Goal: Contribute content: Add original content to the website for others to see

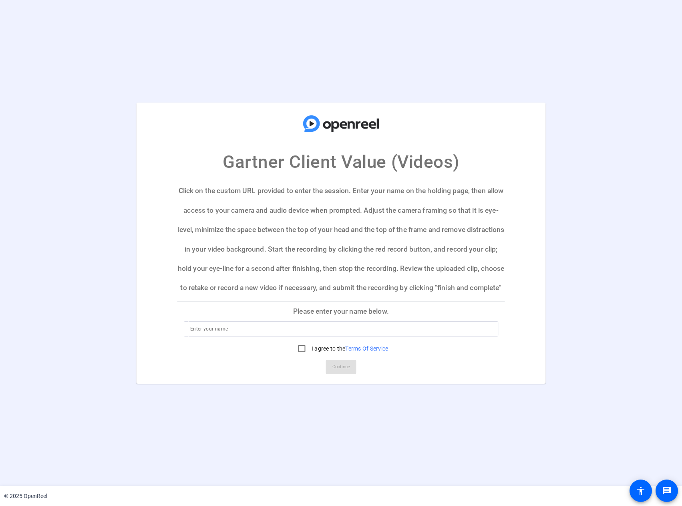
click at [279, 326] on input at bounding box center [340, 329] width 301 height 10
type input "[PERSON_NAME]"
click at [300, 351] on input "I agree to the Terms Of Service" at bounding box center [302, 348] width 16 height 16
checkbox input "true"
click at [343, 367] on span "Continue" at bounding box center [341, 367] width 18 height 12
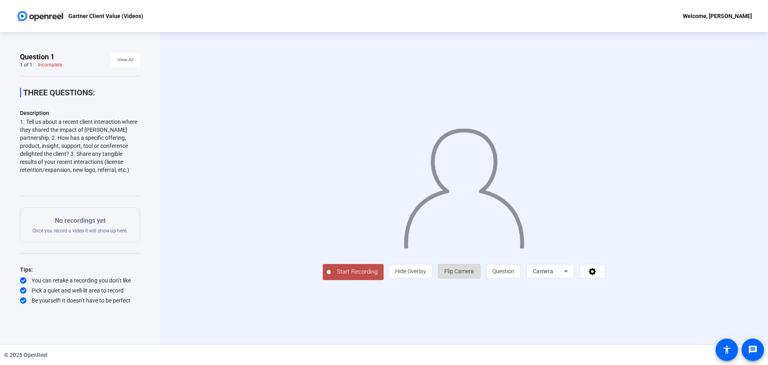
click at [459, 267] on span "Flip Camera" at bounding box center [460, 270] width 30 height 15
click at [343, 273] on span "Start Recording" at bounding box center [357, 271] width 53 height 9
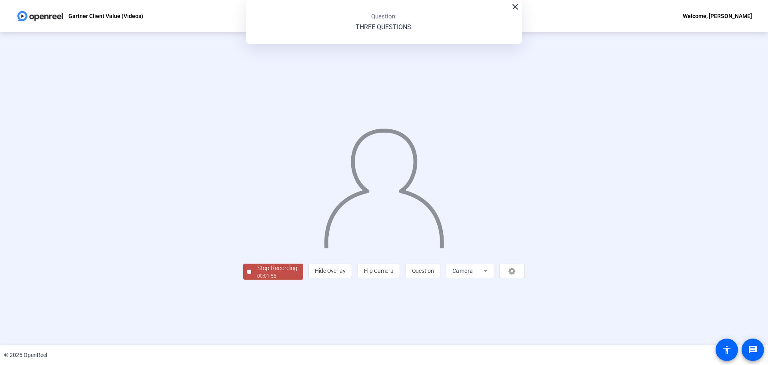
click at [277, 275] on div "00:01:56" at bounding box center [277, 275] width 40 height 7
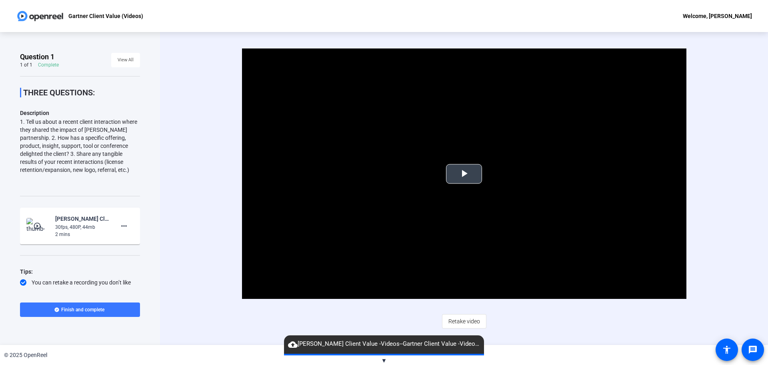
click at [464, 174] on span "Video Player" at bounding box center [464, 174] width 0 height 0
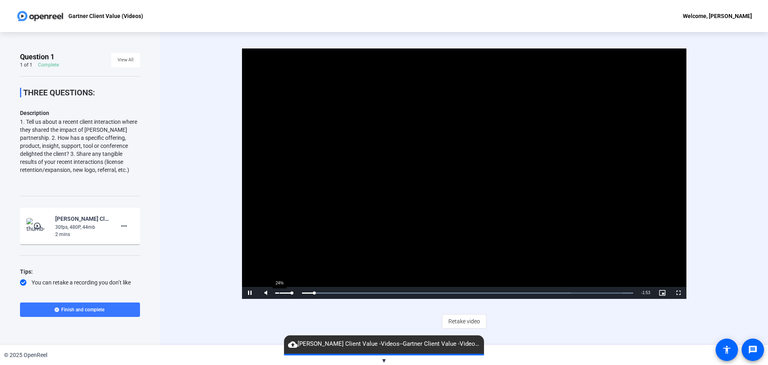
click at [279, 293] on div "24%" at bounding box center [283, 292] width 16 height 1
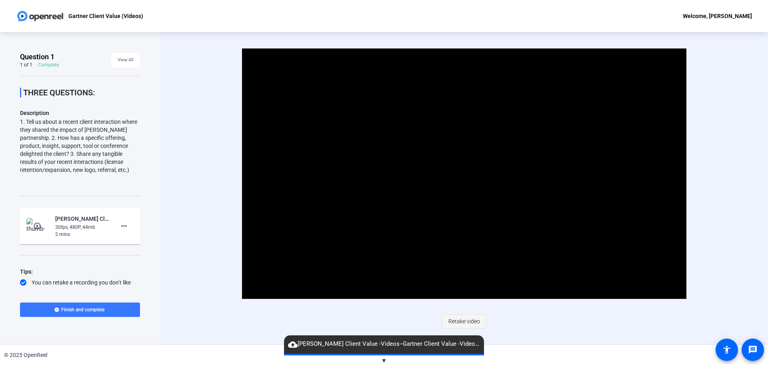
click at [463, 324] on span "Retake video" at bounding box center [465, 320] width 32 height 15
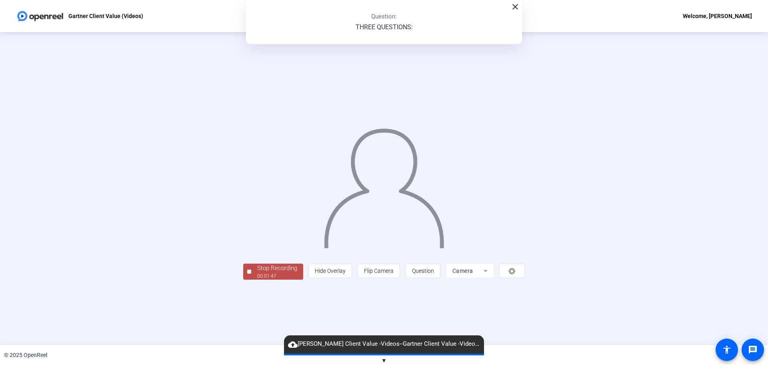
click at [257, 279] on div "00:01:47" at bounding box center [277, 275] width 40 height 7
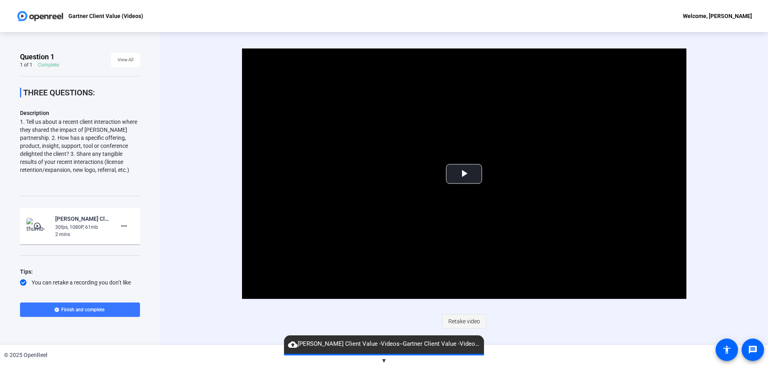
click at [476, 322] on span "Retake video" at bounding box center [465, 320] width 32 height 15
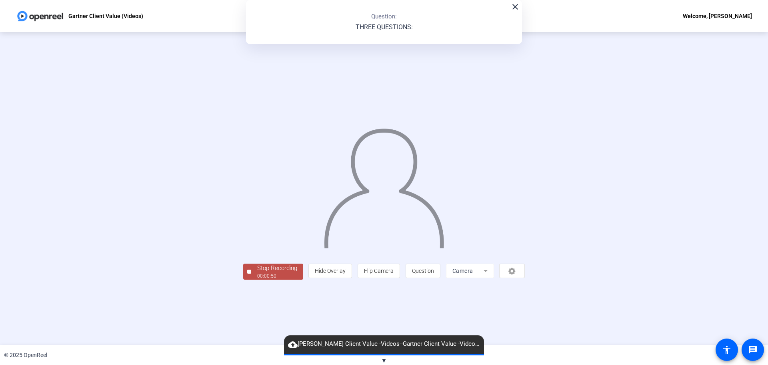
click at [257, 279] on div "00:00:50" at bounding box center [277, 275] width 40 height 7
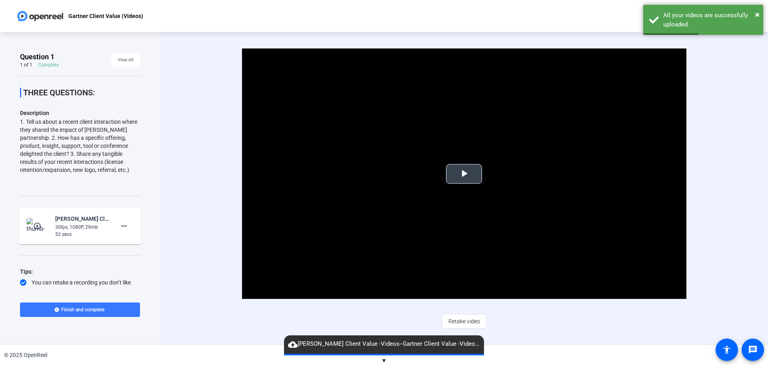
click at [464, 174] on span "Video Player" at bounding box center [464, 174] width 0 height 0
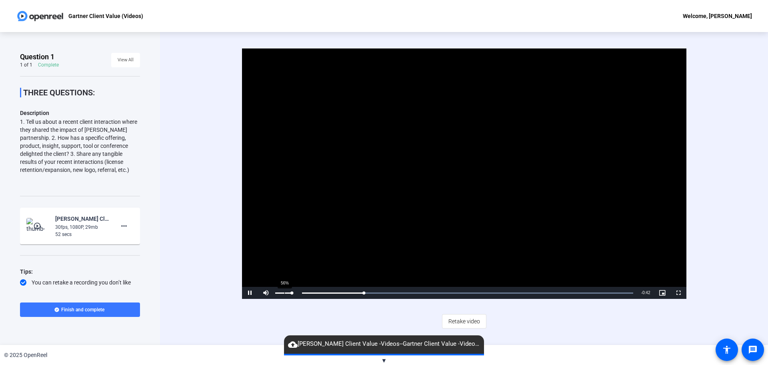
click at [285, 293] on div "56%" at bounding box center [284, 293] width 20 height 12
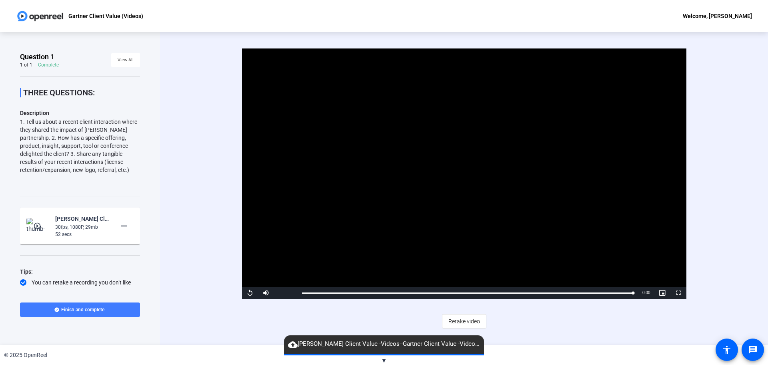
click at [106, 308] on span at bounding box center [80, 309] width 120 height 19
